Goal: Check status: Check status

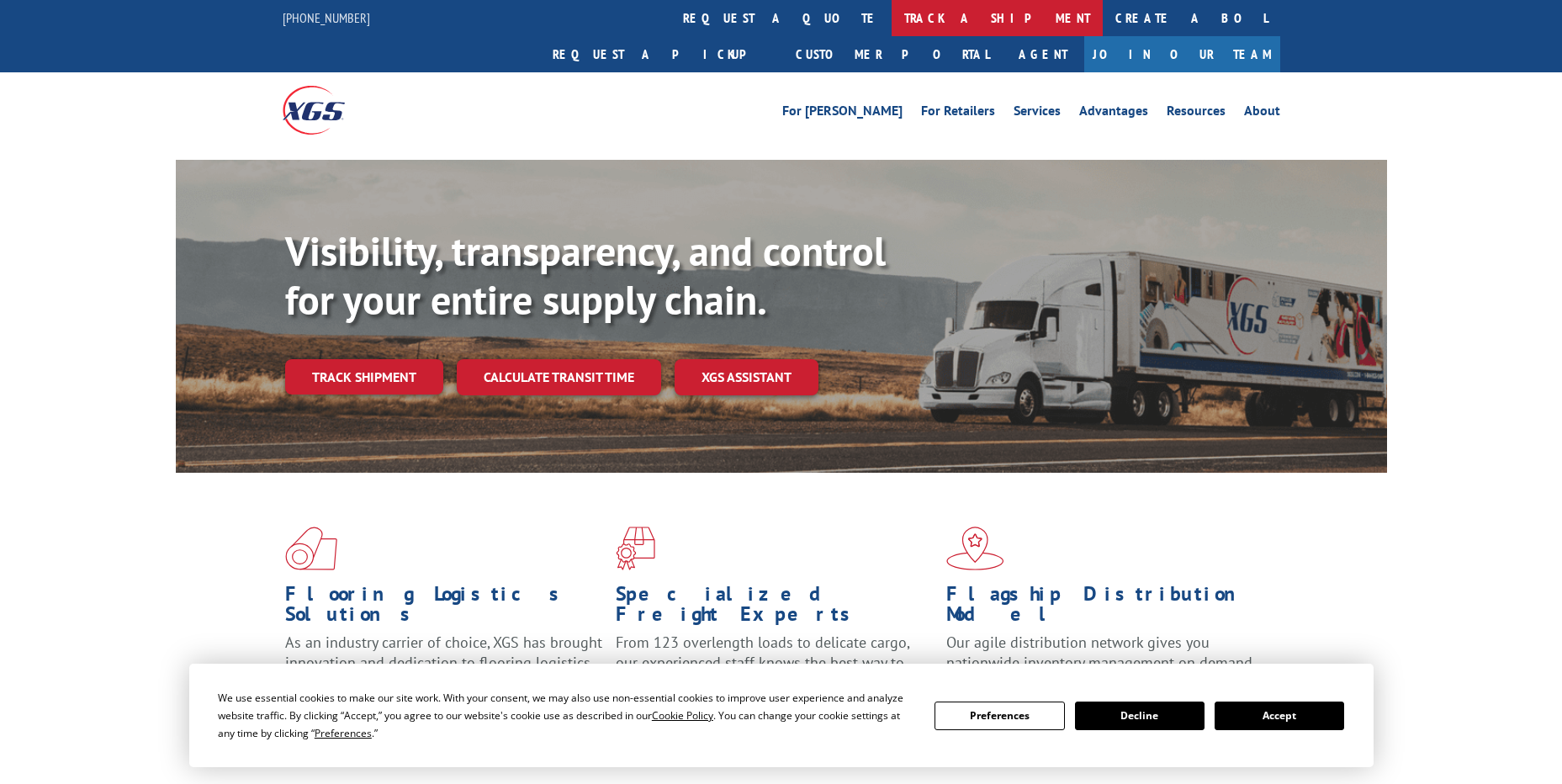
click at [892, 23] on link "track a shipment" at bounding box center [997, 18] width 211 height 36
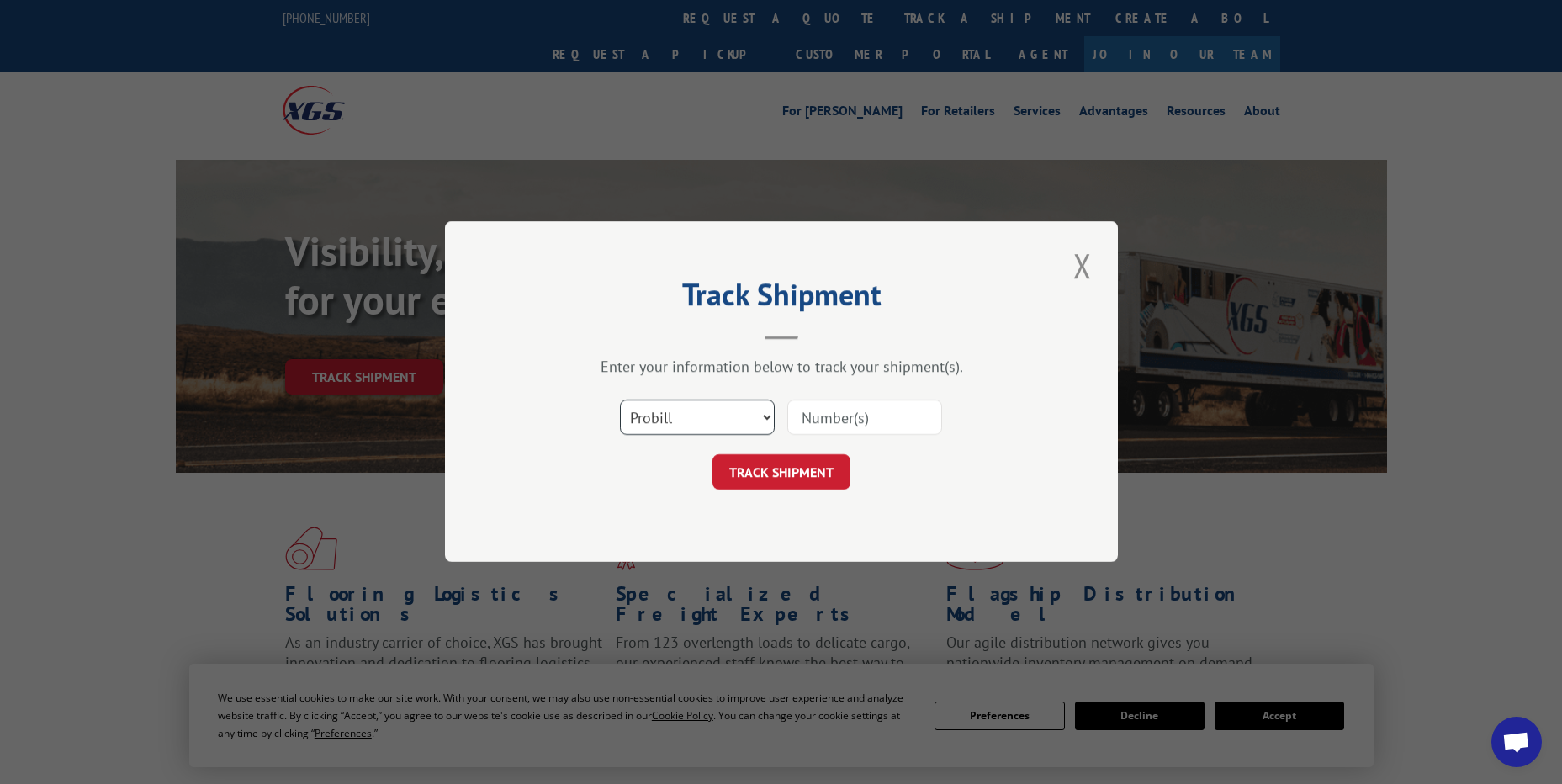
click at [691, 424] on select "Select category... Probill BOL PO" at bounding box center [696, 418] width 154 height 35
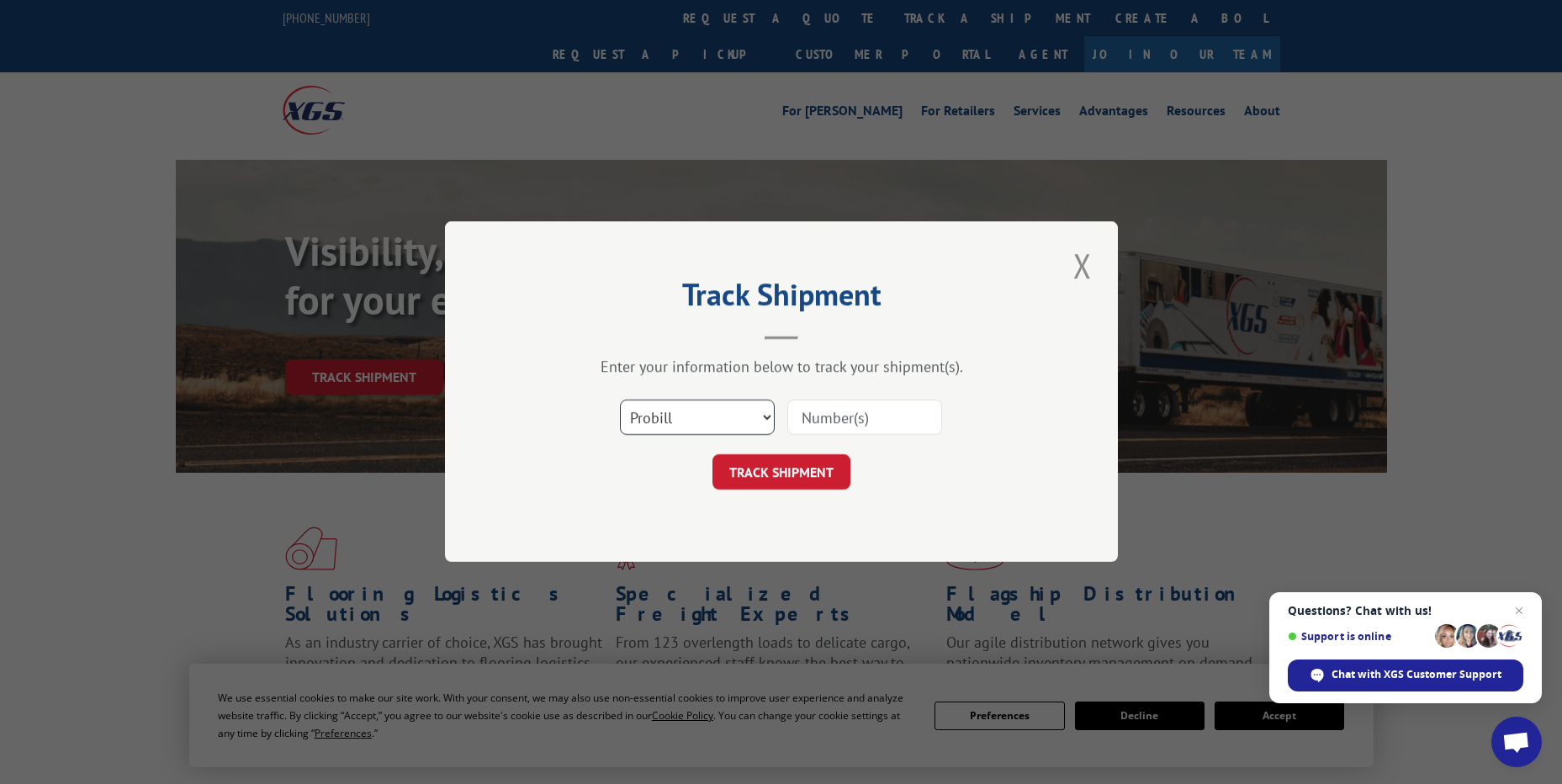
select select "po"
click at [620, 400] on select "Select category... Probill BOL PO" at bounding box center [696, 418] width 154 height 35
click at [836, 423] on input at bounding box center [864, 418] width 154 height 35
paste input "45524456"
click at [803, 419] on input "45524456" at bounding box center [864, 418] width 154 height 35
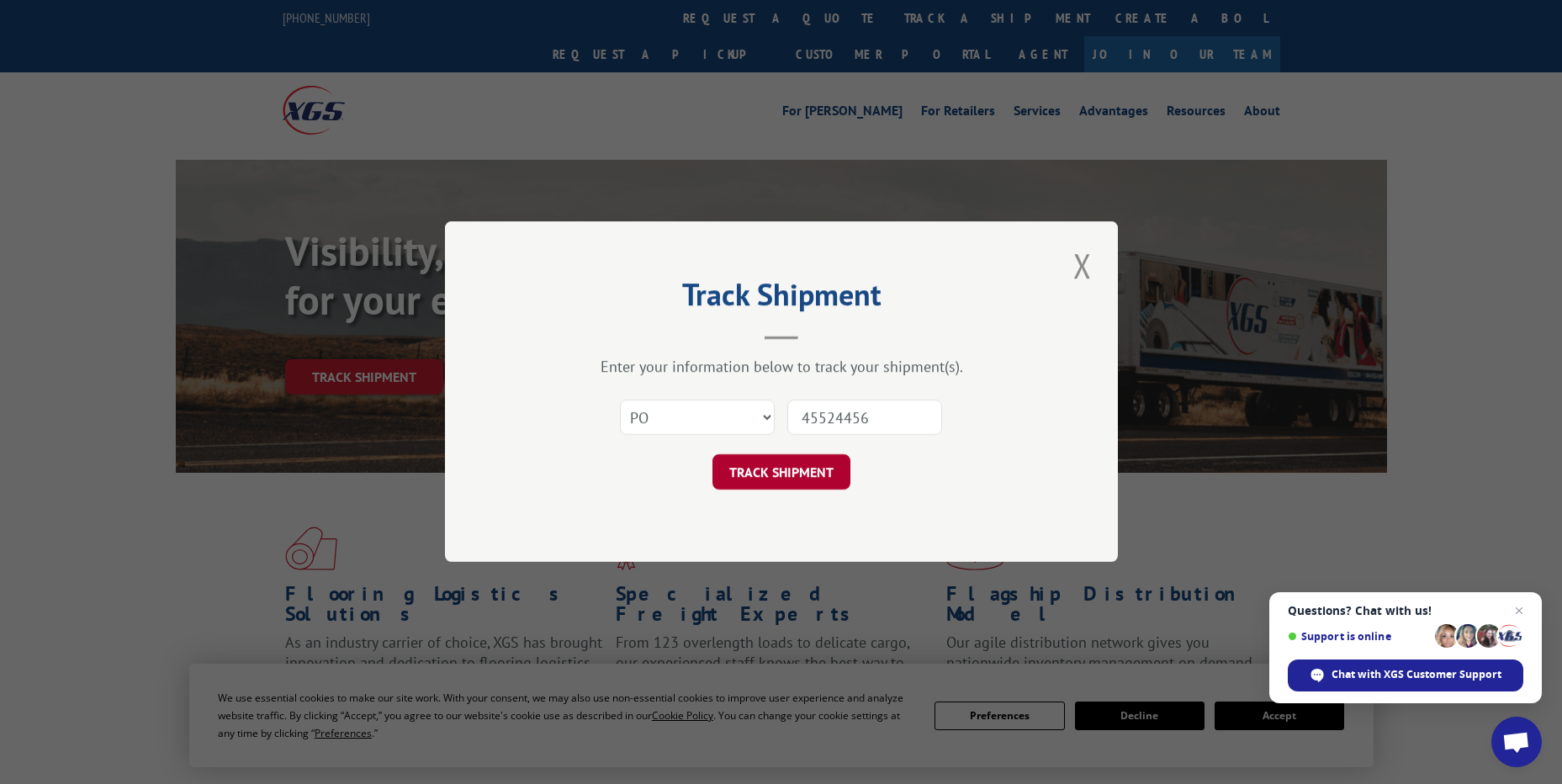
type input "45524456"
click at [803, 463] on button "TRACK SHIPMENT" at bounding box center [781, 472] width 138 height 35
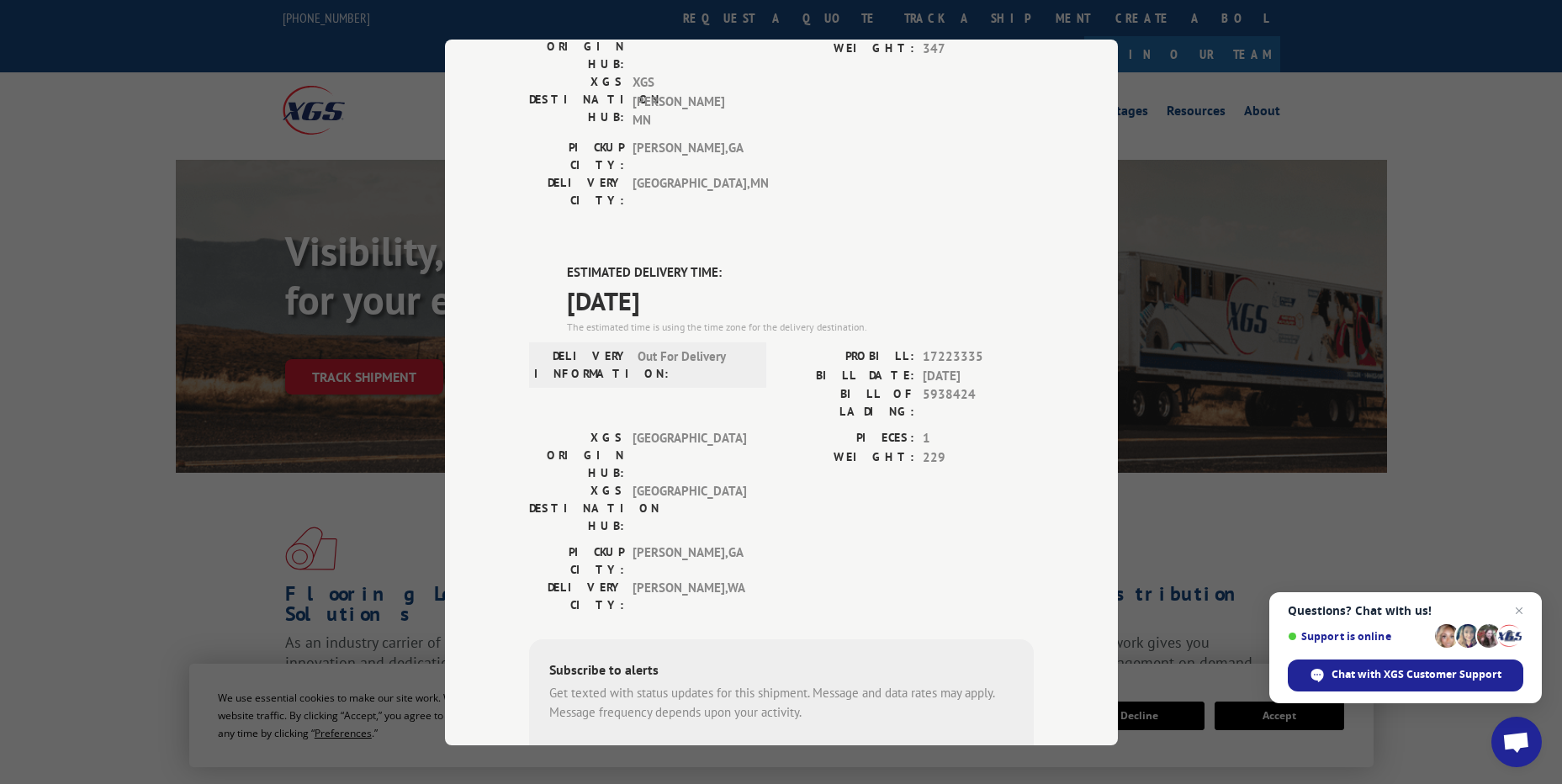
scroll to position [321, 0]
